Goal: Transaction & Acquisition: Subscribe to service/newsletter

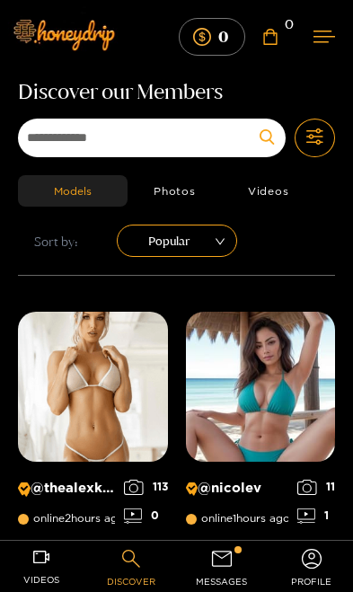
click at [230, 562] on icon at bounding box center [221, 558] width 25 height 25
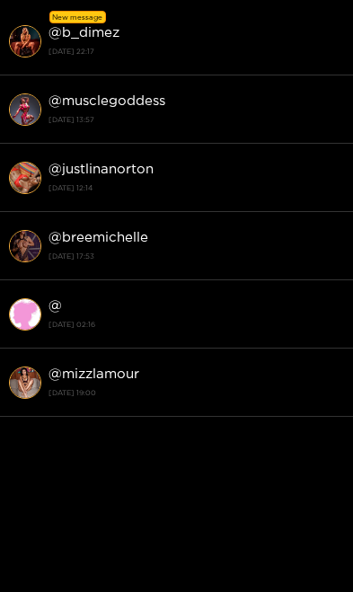
scroll to position [47, 0]
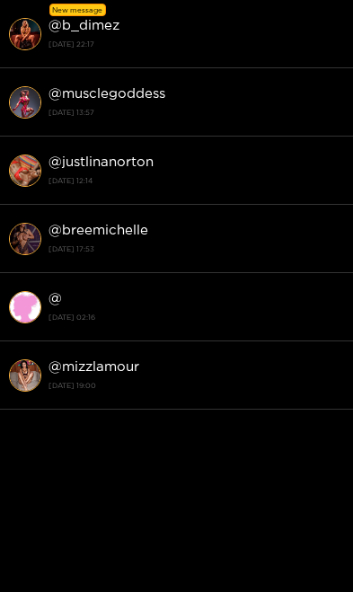
click at [80, 35] on div "@ b_dimez 18 September 2025 22:17" at bounding box center [197, 33] width 296 height 40
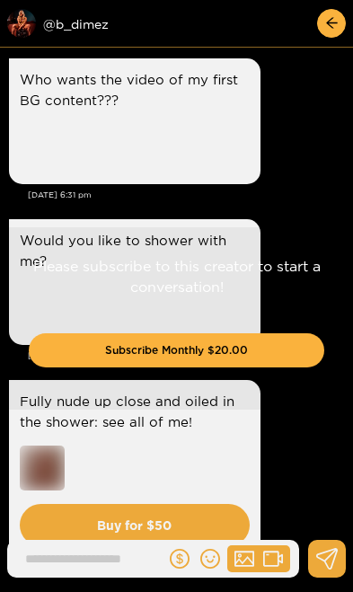
scroll to position [4194, 0]
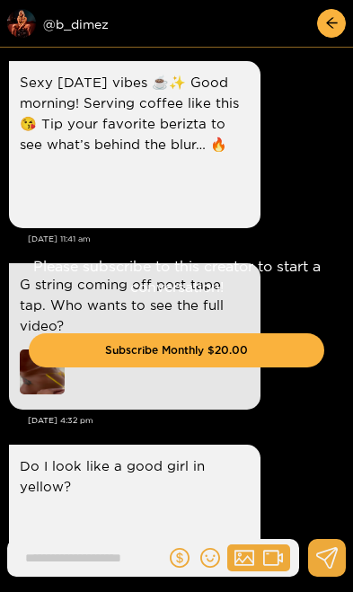
click at [264, 346] on button "Subscribe Monthly $20.00" at bounding box center [177, 350] width 296 height 34
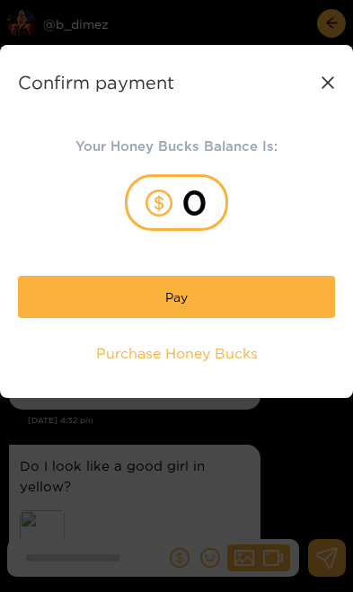
click at [187, 203] on div "0" at bounding box center [176, 202] width 103 height 57
click at [193, 307] on button "Pay" at bounding box center [176, 297] width 317 height 42
click at [184, 206] on div "0" at bounding box center [176, 202] width 103 height 57
click at [218, 360] on span "Purchase Honey Bucks" at bounding box center [177, 353] width 162 height 21
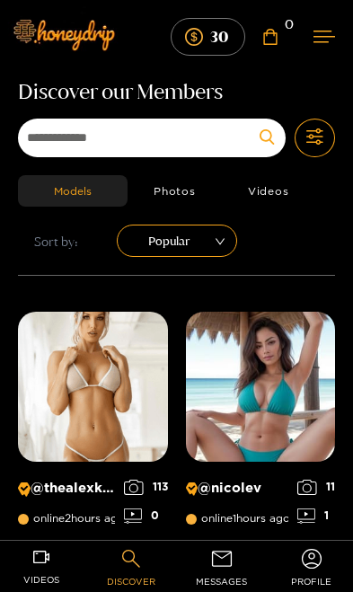
click at [226, 573] on span "messages" at bounding box center [221, 582] width 51 height 21
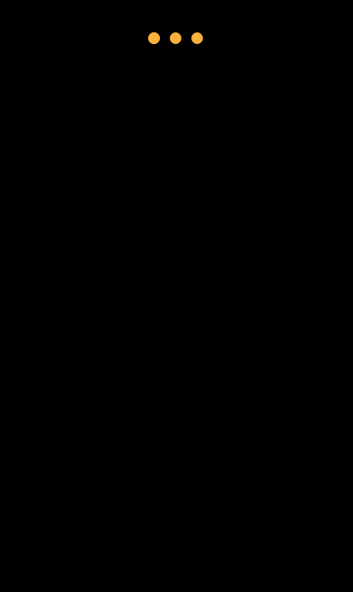
scroll to position [46, 0]
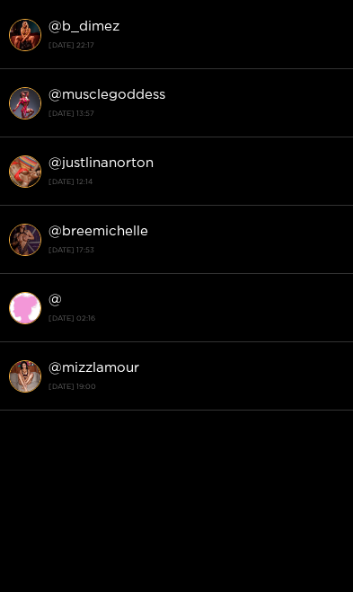
click at [84, 56] on li "@ b_dimez 18 September 2025 22:17" at bounding box center [176, 35] width 353 height 68
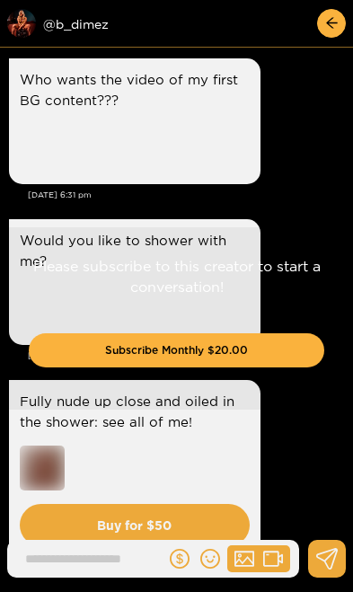
scroll to position [4194, 0]
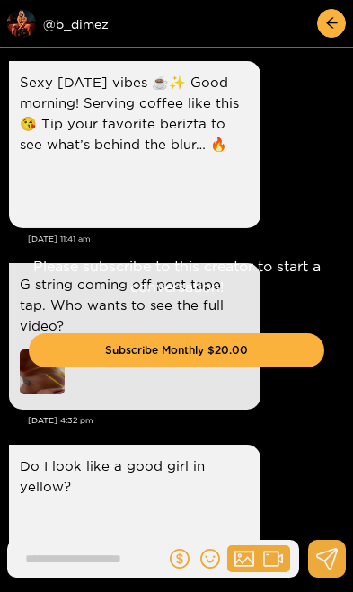
click at [261, 353] on button "Subscribe Monthly $20.00" at bounding box center [177, 350] width 296 height 34
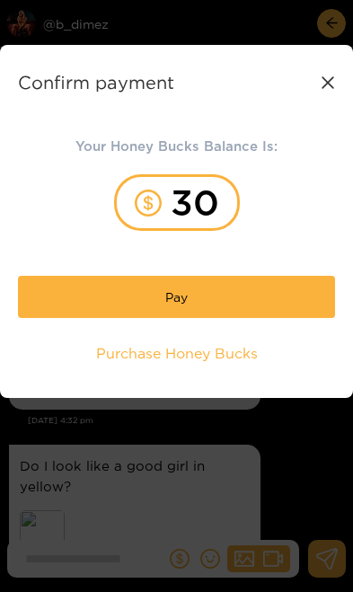
click at [202, 306] on button "Pay" at bounding box center [176, 297] width 317 height 42
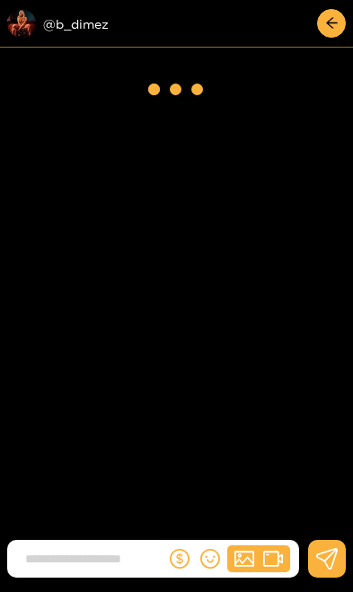
scroll to position [4194, 0]
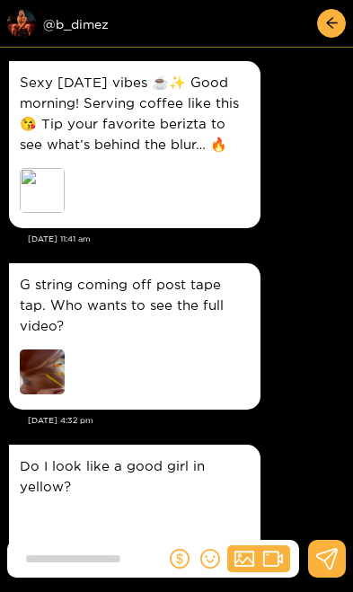
click at [40, 350] on img at bounding box center [42, 372] width 45 height 45
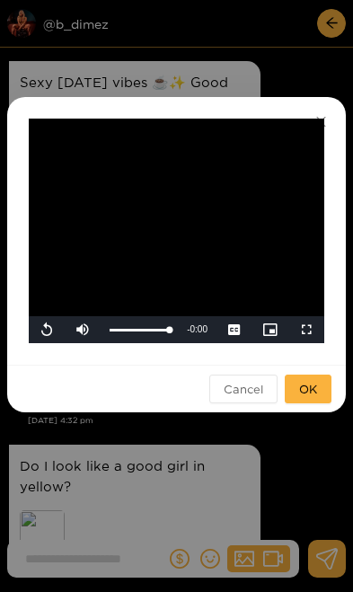
click at [315, 386] on span "OK" at bounding box center [308, 389] width 18 height 18
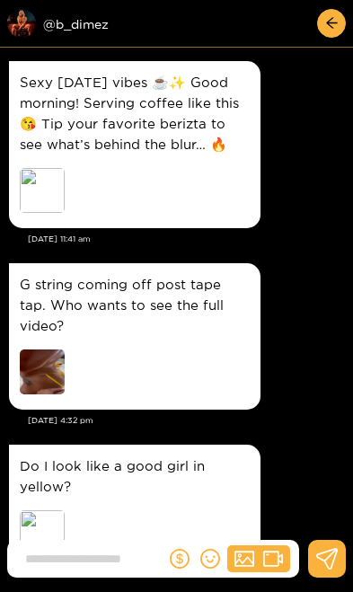
click at [29, 511] on div "Preview" at bounding box center [42, 533] width 45 height 45
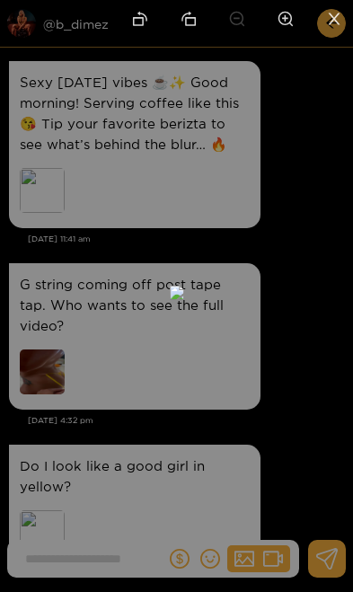
click at [342, 28] on li at bounding box center [334, 20] width 38 height 40
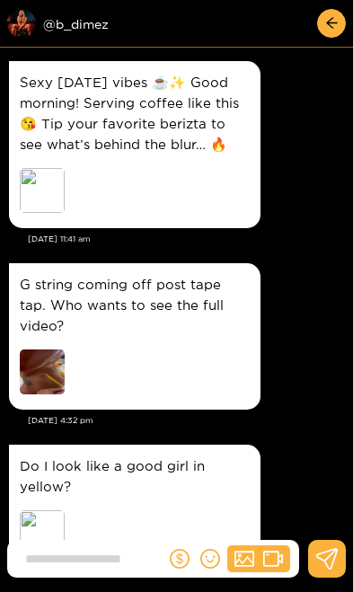
click at [210, 350] on div at bounding box center [135, 374] width 230 height 49
click at [113, 564] on input at bounding box center [90, 560] width 149 height 30
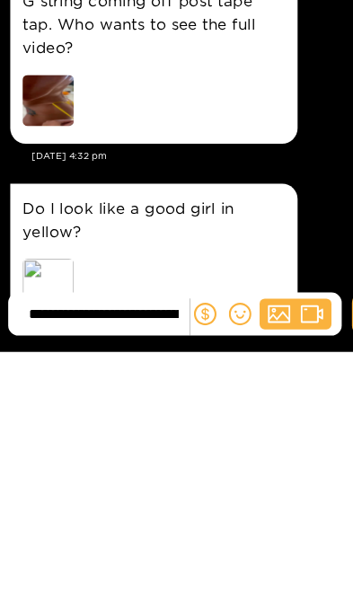
type input "**********"
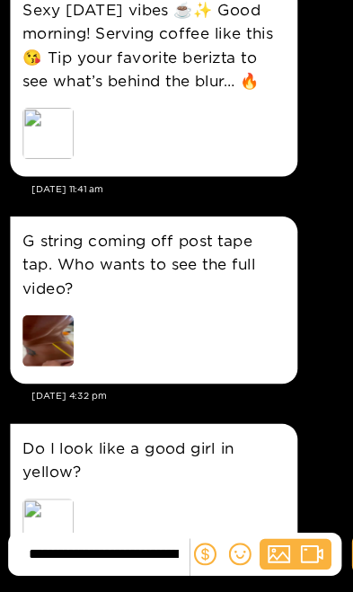
click at [138, 545] on input "**********" at bounding box center [90, 560] width 149 height 30
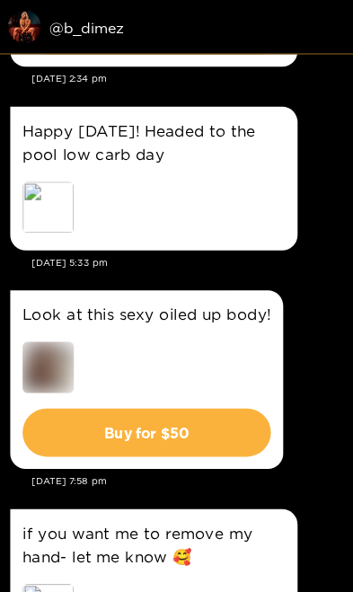
scroll to position [3213, 0]
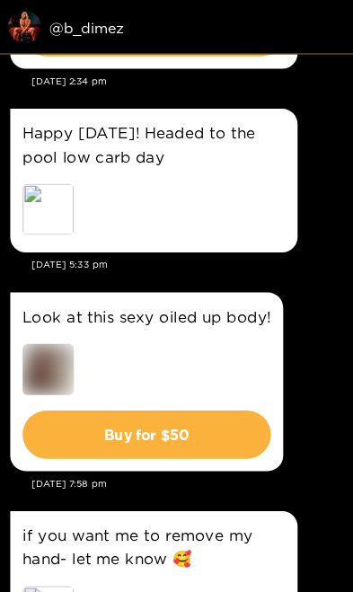
click at [71, 22] on div "Preview @ b_dimez" at bounding box center [107, 23] width 201 height 29
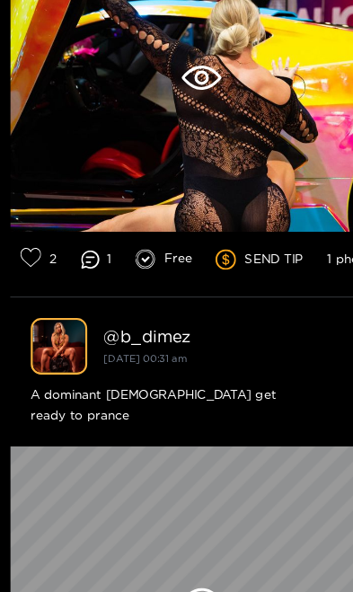
scroll to position [7383, 0]
